Goal: Information Seeking & Learning: Learn about a topic

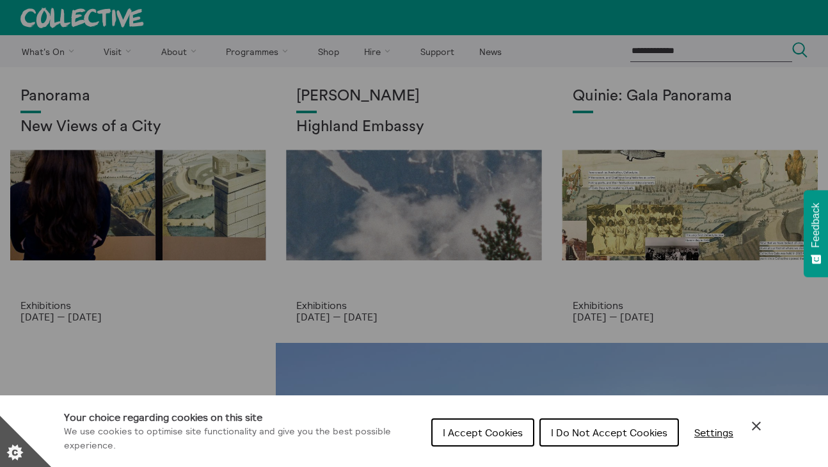
click at [451, 438] on button "I Accept Cookies" at bounding box center [482, 433] width 103 height 28
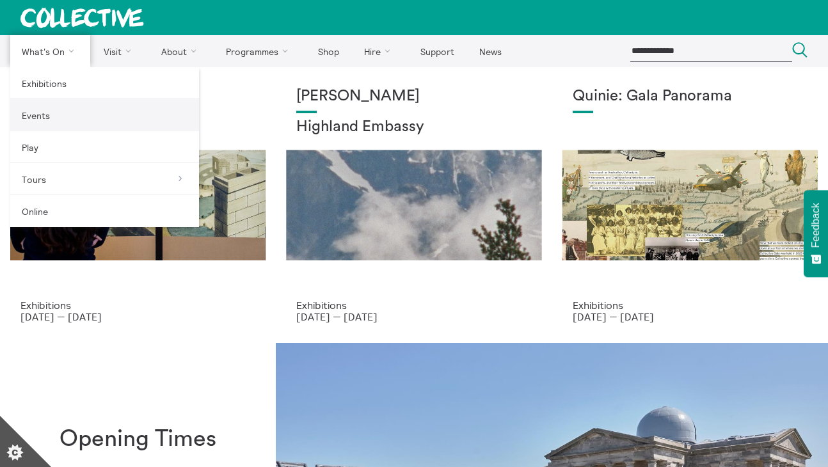
click at [67, 118] on link "Events" at bounding box center [104, 115] width 189 height 32
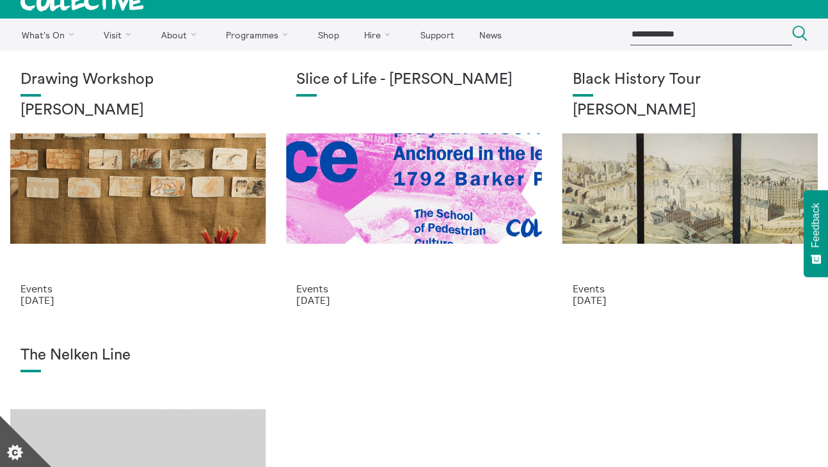
scroll to position [17, 0]
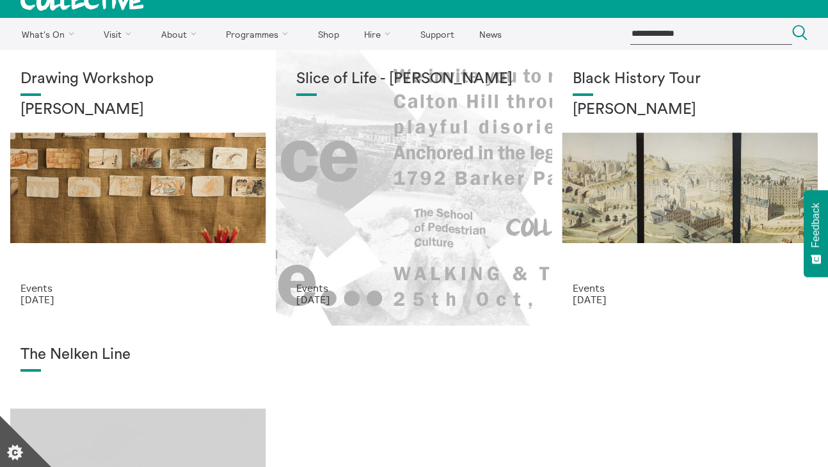
click at [408, 195] on div "Slice of Life - Lucas Priest" at bounding box center [413, 176] width 235 height 212
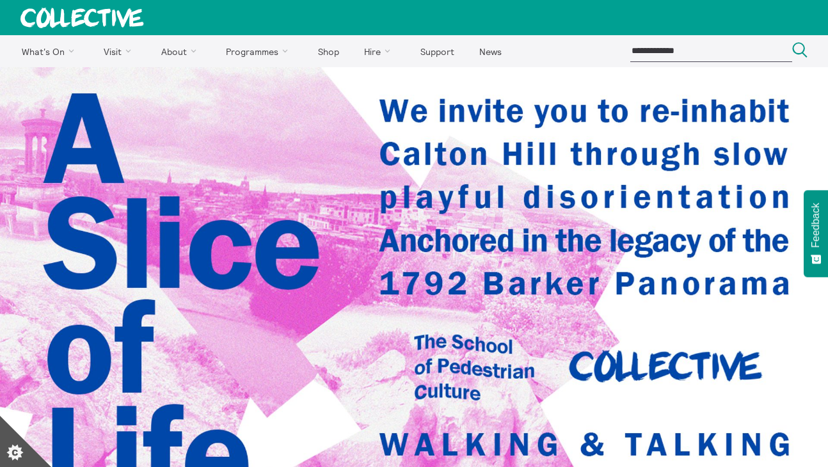
click at [68, 15] on icon at bounding box center [82, 18] width 124 height 20
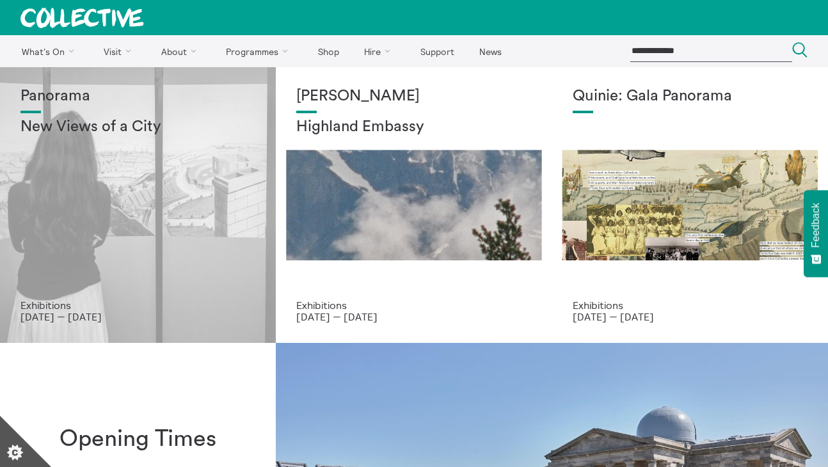
click at [189, 218] on div "Panorama New Views of a City" at bounding box center [137, 194] width 235 height 212
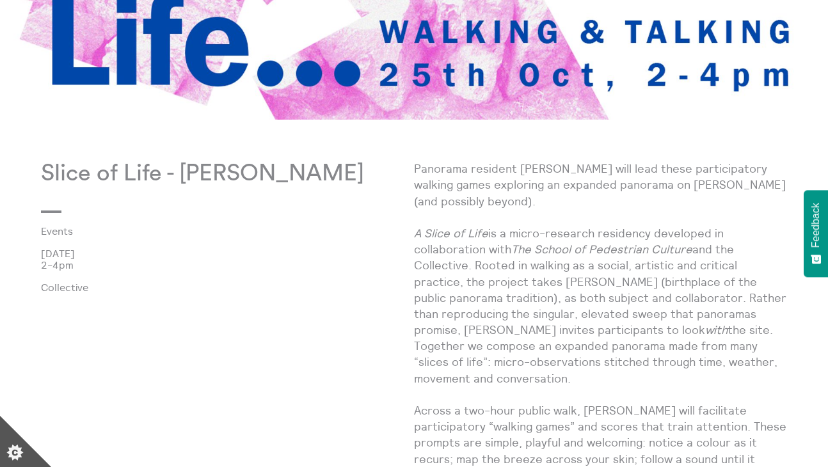
scroll to position [399, 0]
